Goal: Navigation & Orientation: Find specific page/section

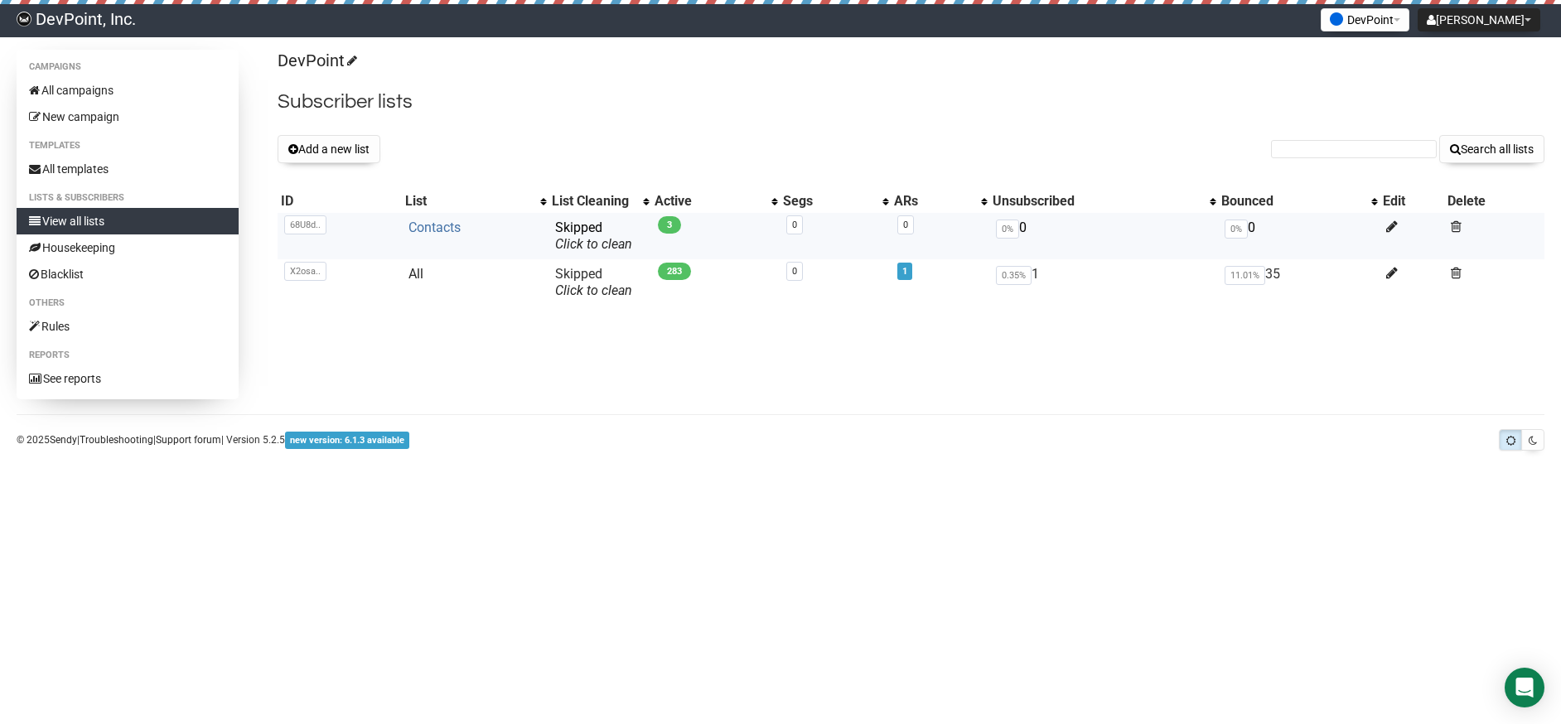
click at [433, 225] on link "Contacts" at bounding box center [434, 228] width 52 height 16
click at [409, 273] on link "All" at bounding box center [415, 274] width 15 height 16
click at [448, 231] on link "Contacts" at bounding box center [434, 228] width 52 height 16
click at [459, 227] on link "Contacts" at bounding box center [434, 228] width 52 height 16
click at [406, 225] on td "Contacts" at bounding box center [475, 236] width 147 height 46
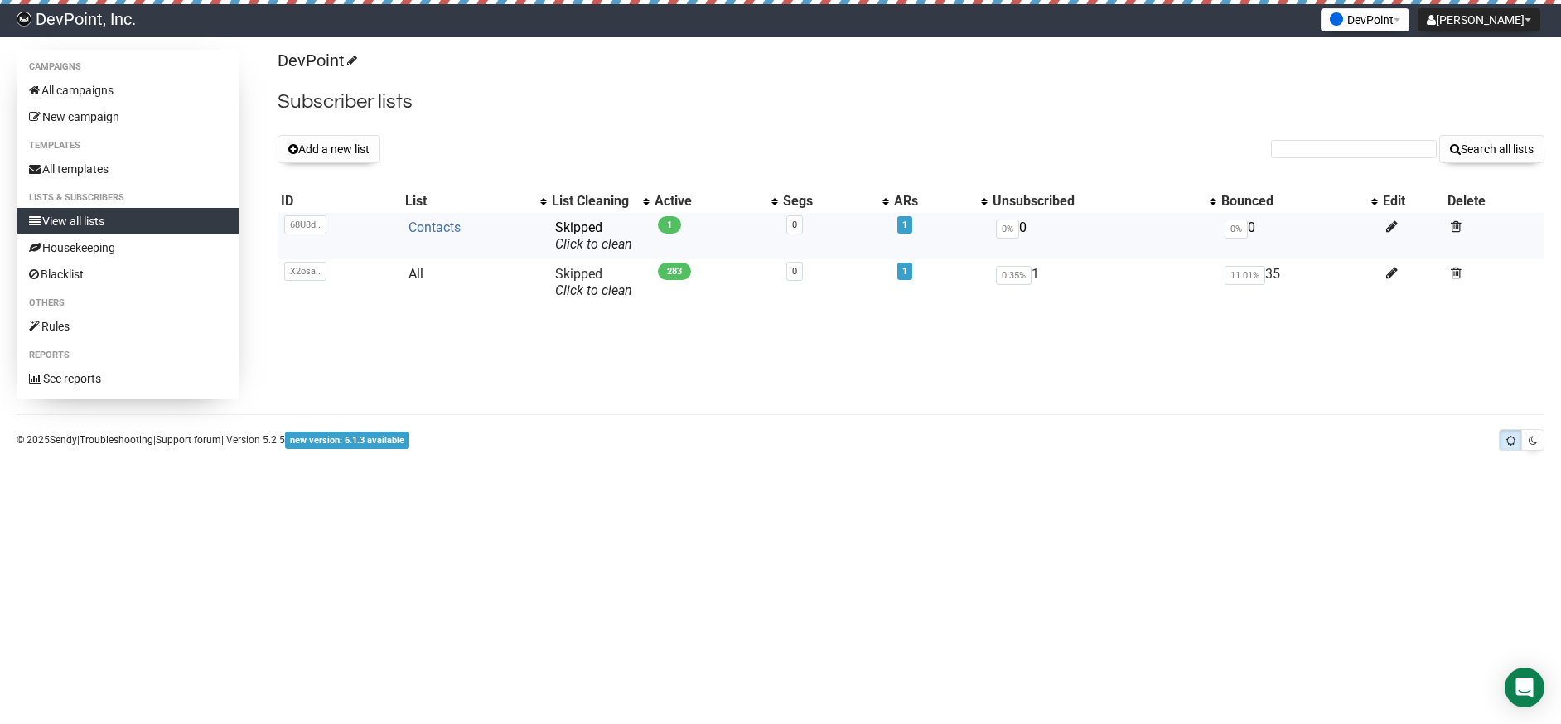
click at [441, 230] on link "Contacts" at bounding box center [434, 228] width 52 height 16
click at [449, 236] on td "Contacts" at bounding box center [475, 236] width 147 height 46
click at [444, 223] on link "Contacts" at bounding box center [434, 228] width 52 height 16
click at [441, 229] on link "Contacts" at bounding box center [434, 228] width 52 height 16
click at [435, 230] on link "Contacts" at bounding box center [434, 228] width 52 height 16
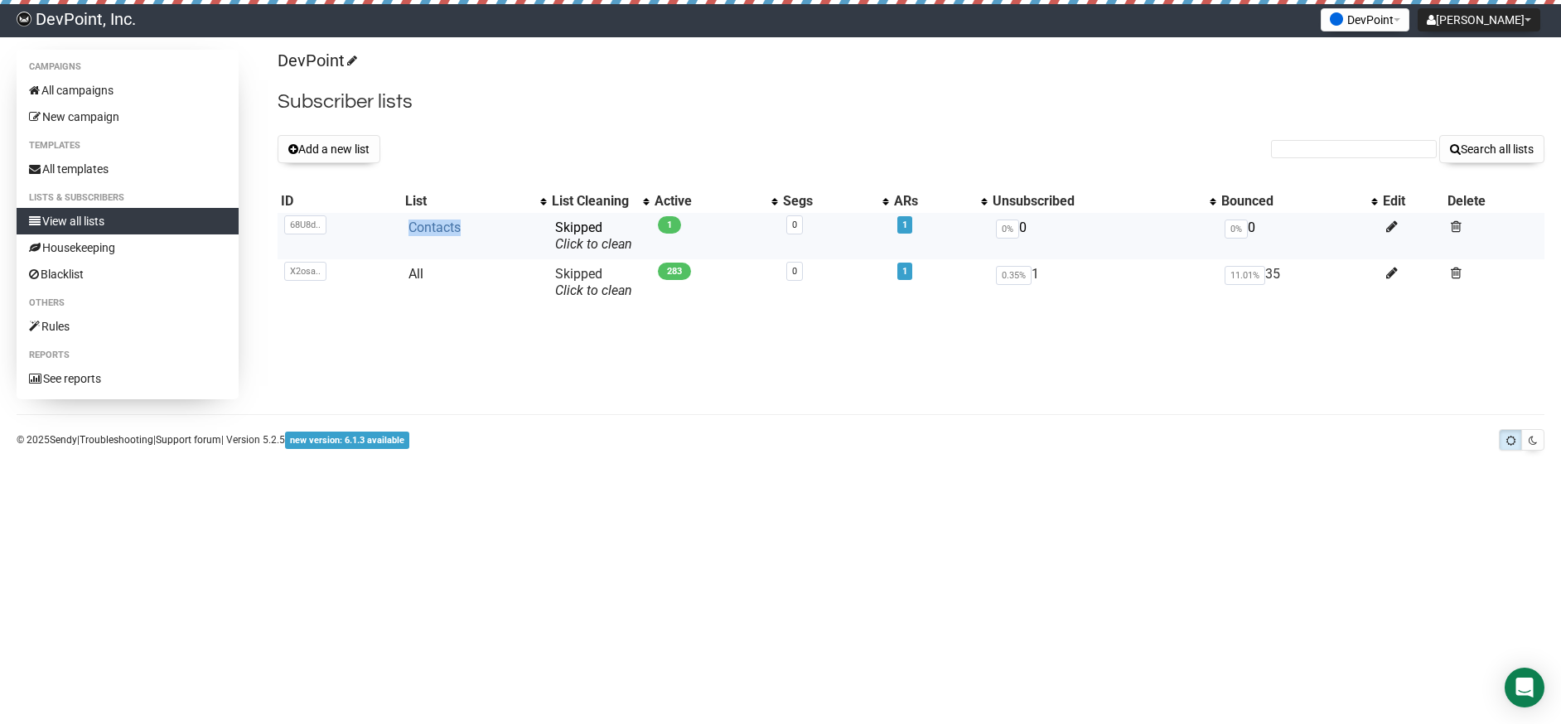
click at [457, 223] on link "Contacts" at bounding box center [434, 228] width 52 height 16
click at [442, 225] on link "Contacts" at bounding box center [434, 228] width 52 height 16
